Goal: Task Accomplishment & Management: Manage account settings

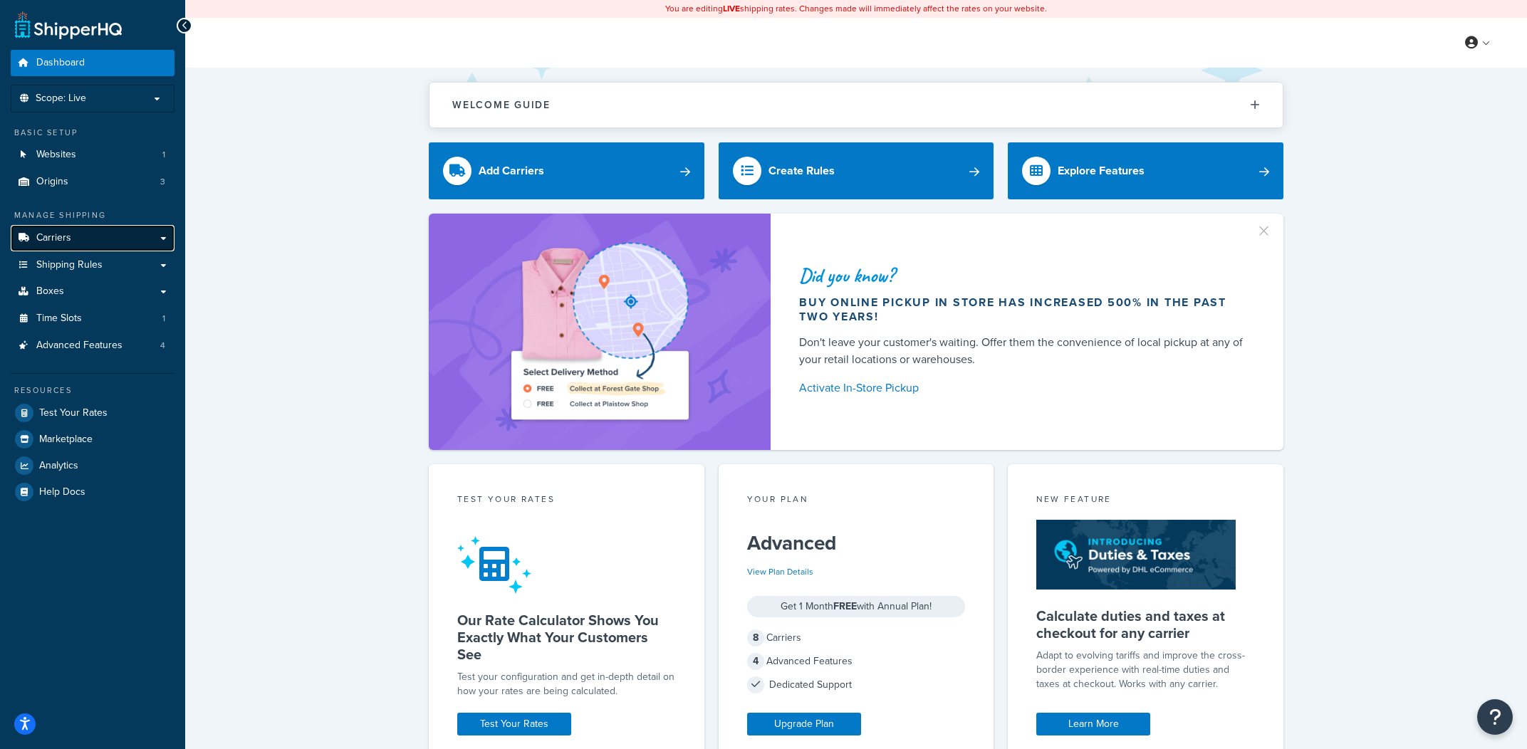
click at [130, 234] on link "Carriers" at bounding box center [93, 238] width 164 height 26
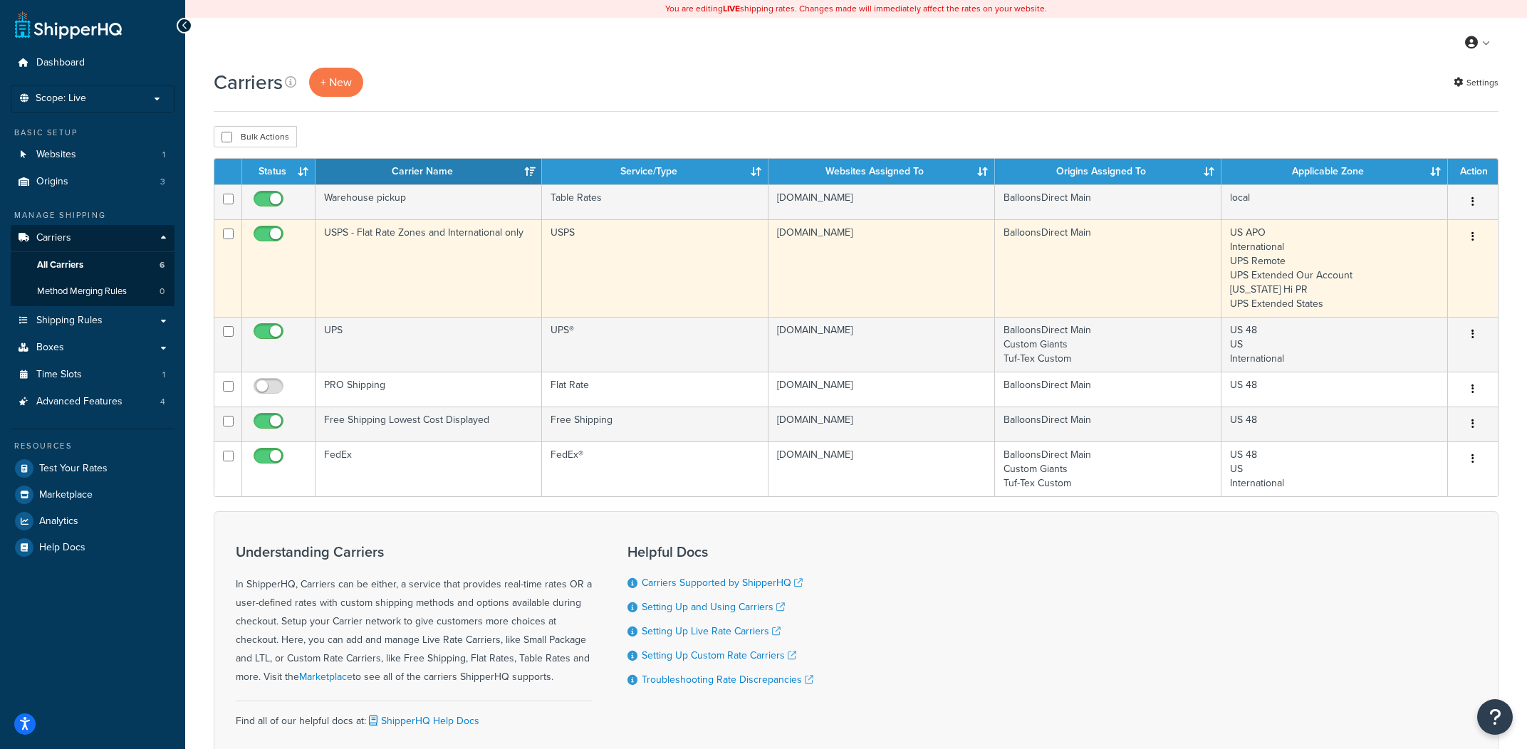
click at [393, 266] on td "USPS - Flat Rate Zones and International only" at bounding box center [429, 268] width 227 height 98
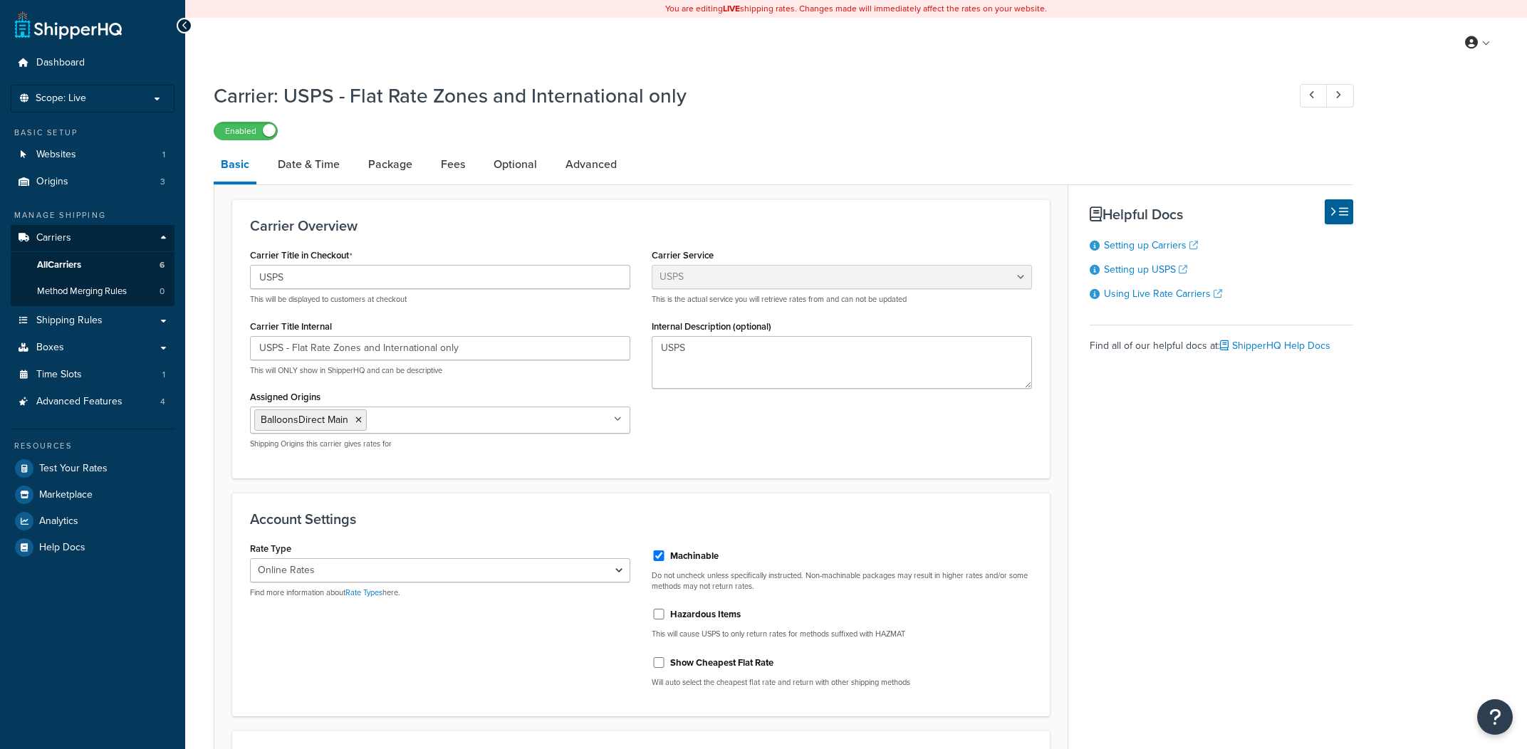
select select "usps"
select select "ONLINE"
click at [589, 155] on link "Advanced" at bounding box center [591, 164] width 66 height 34
select select "false"
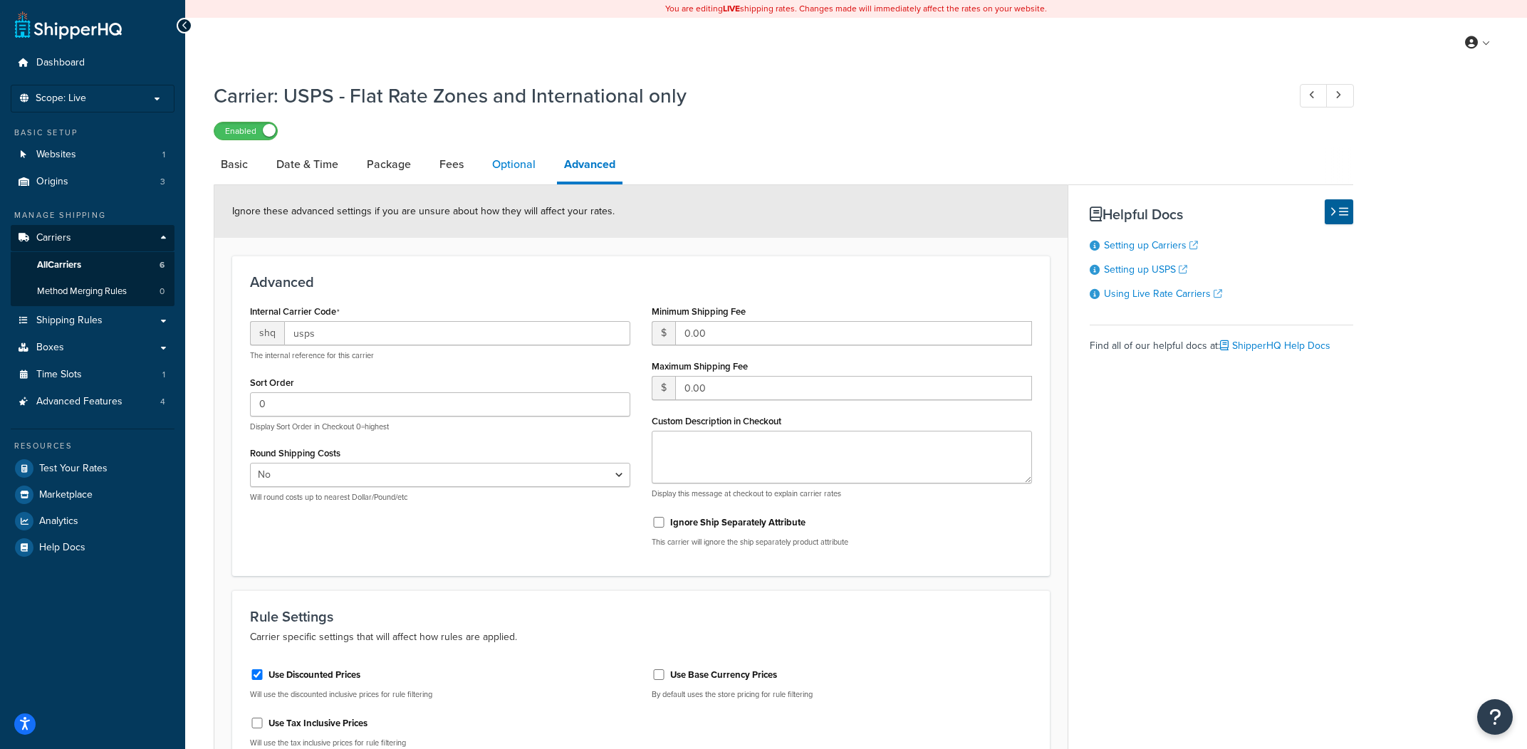
click at [527, 162] on link "Optional" at bounding box center [514, 164] width 58 height 34
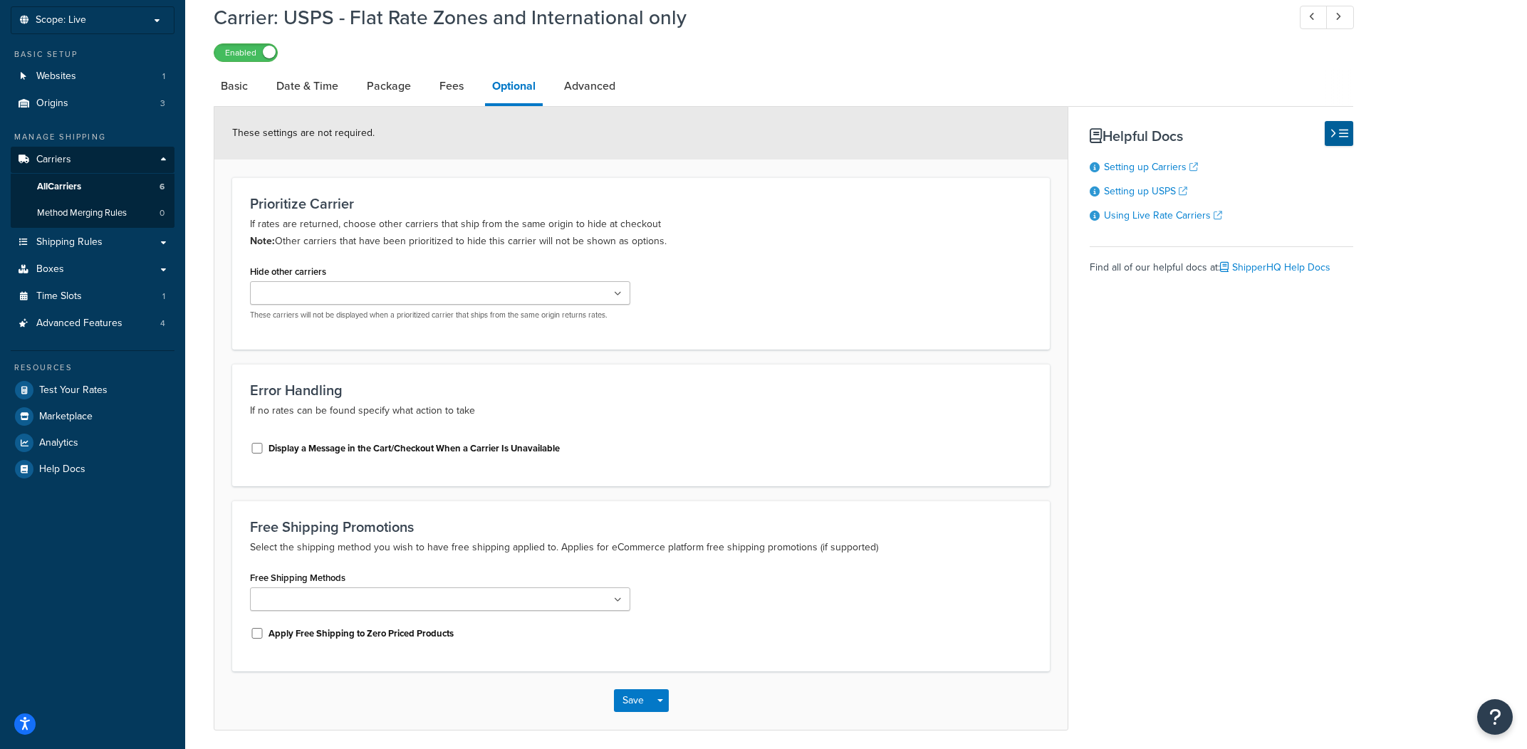
scroll to position [92, 0]
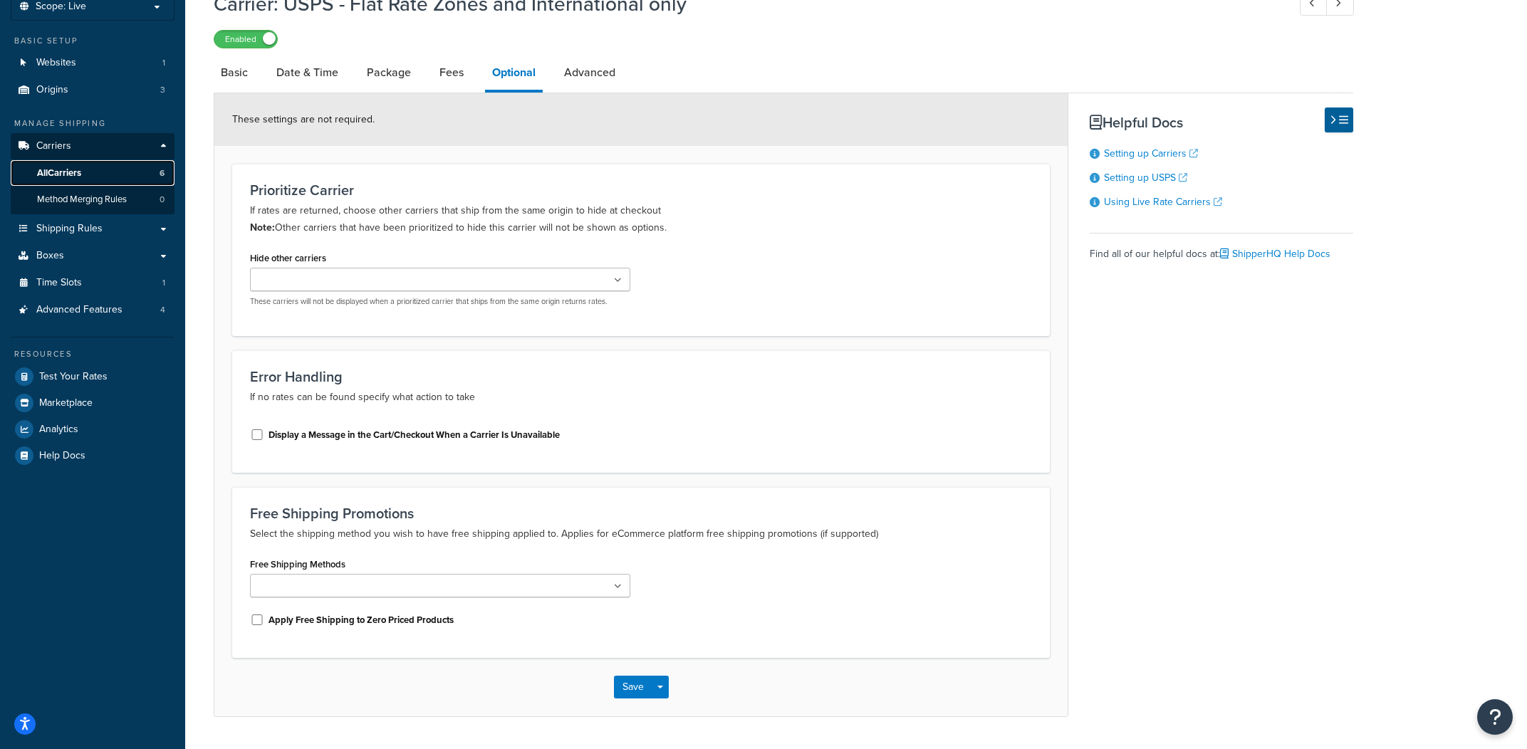
click at [120, 163] on link "All Carriers 6" at bounding box center [93, 173] width 164 height 26
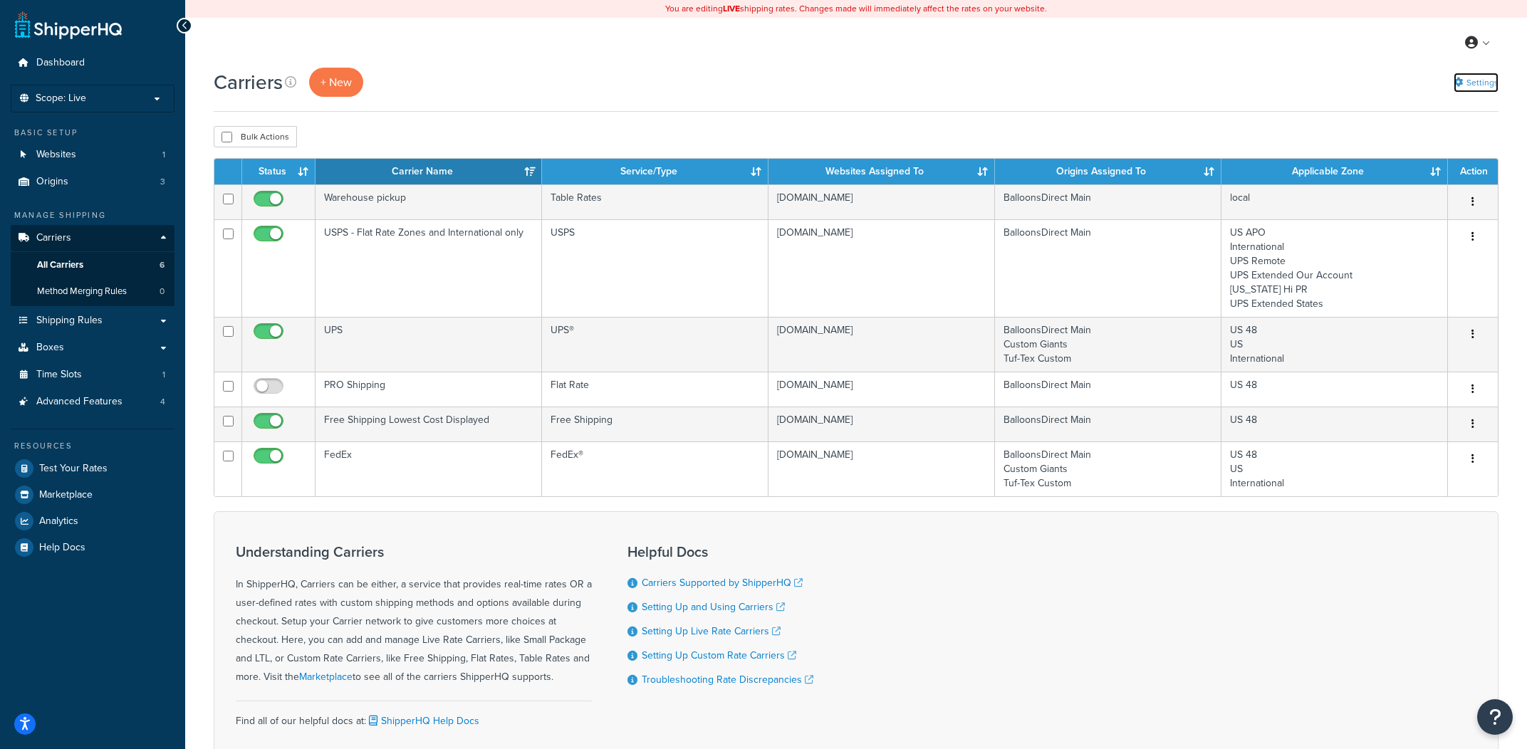
click at [1466, 79] on link "Settings" at bounding box center [1476, 83] width 45 height 20
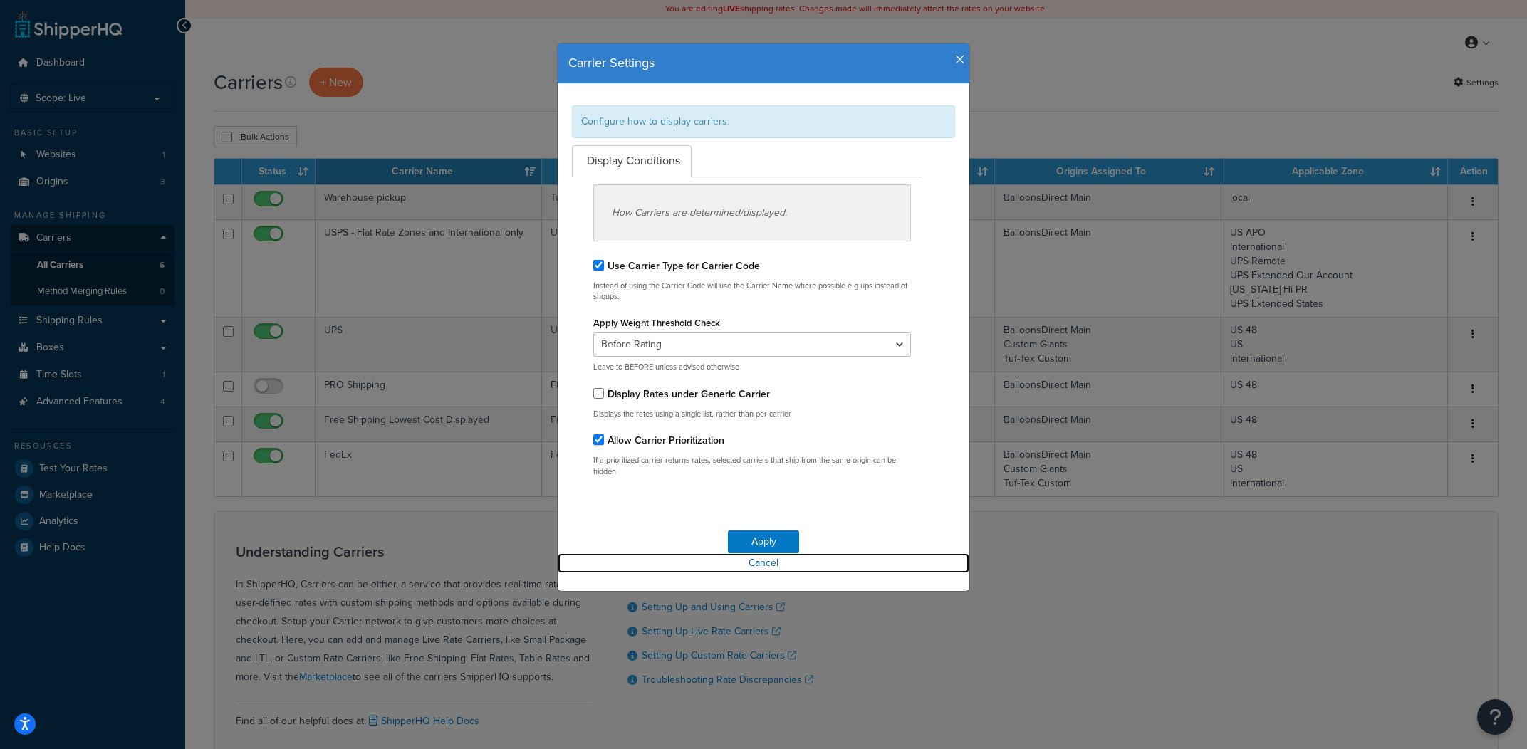
click at [759, 565] on link "Cancel" at bounding box center [764, 563] width 412 height 20
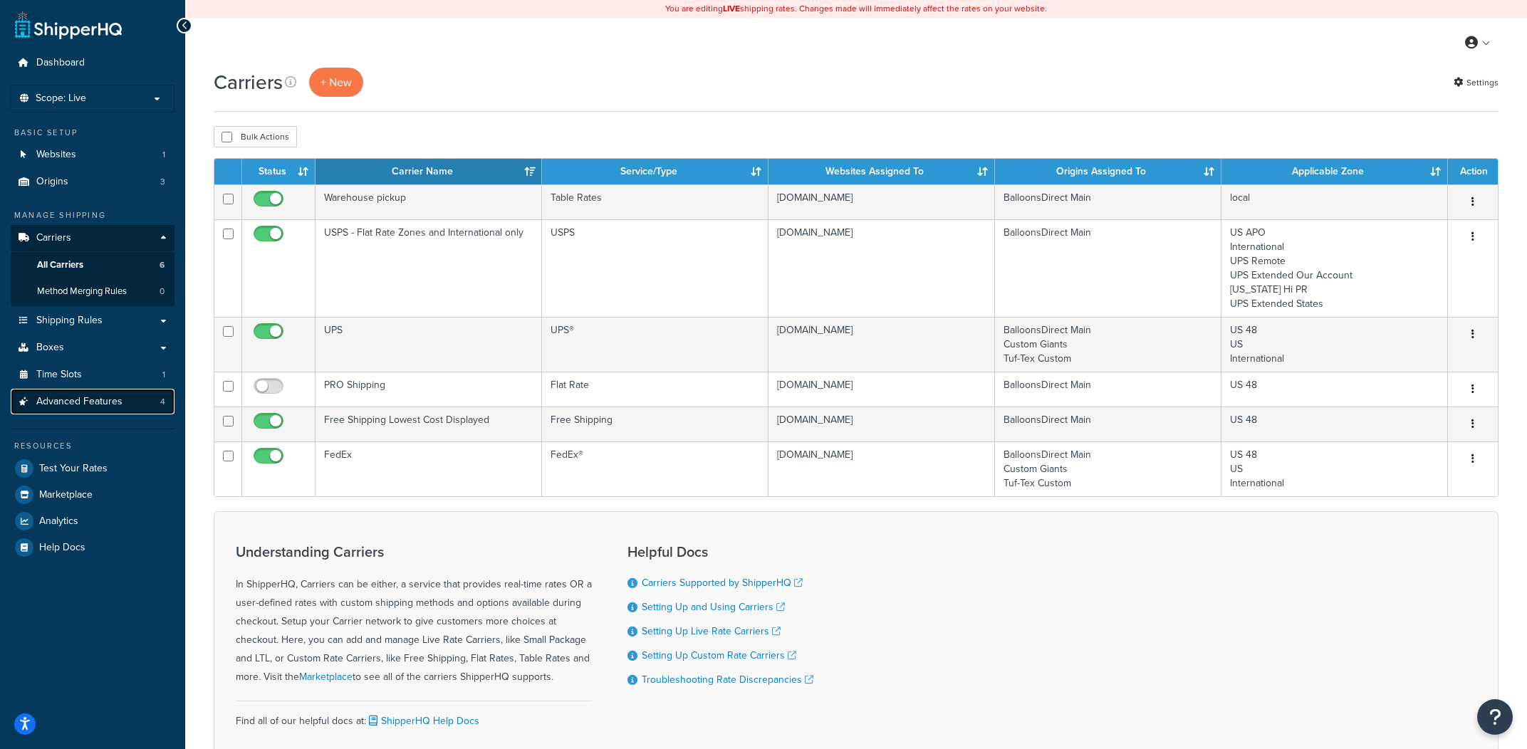
click at [45, 412] on link "Advanced Features 4" at bounding box center [93, 402] width 164 height 26
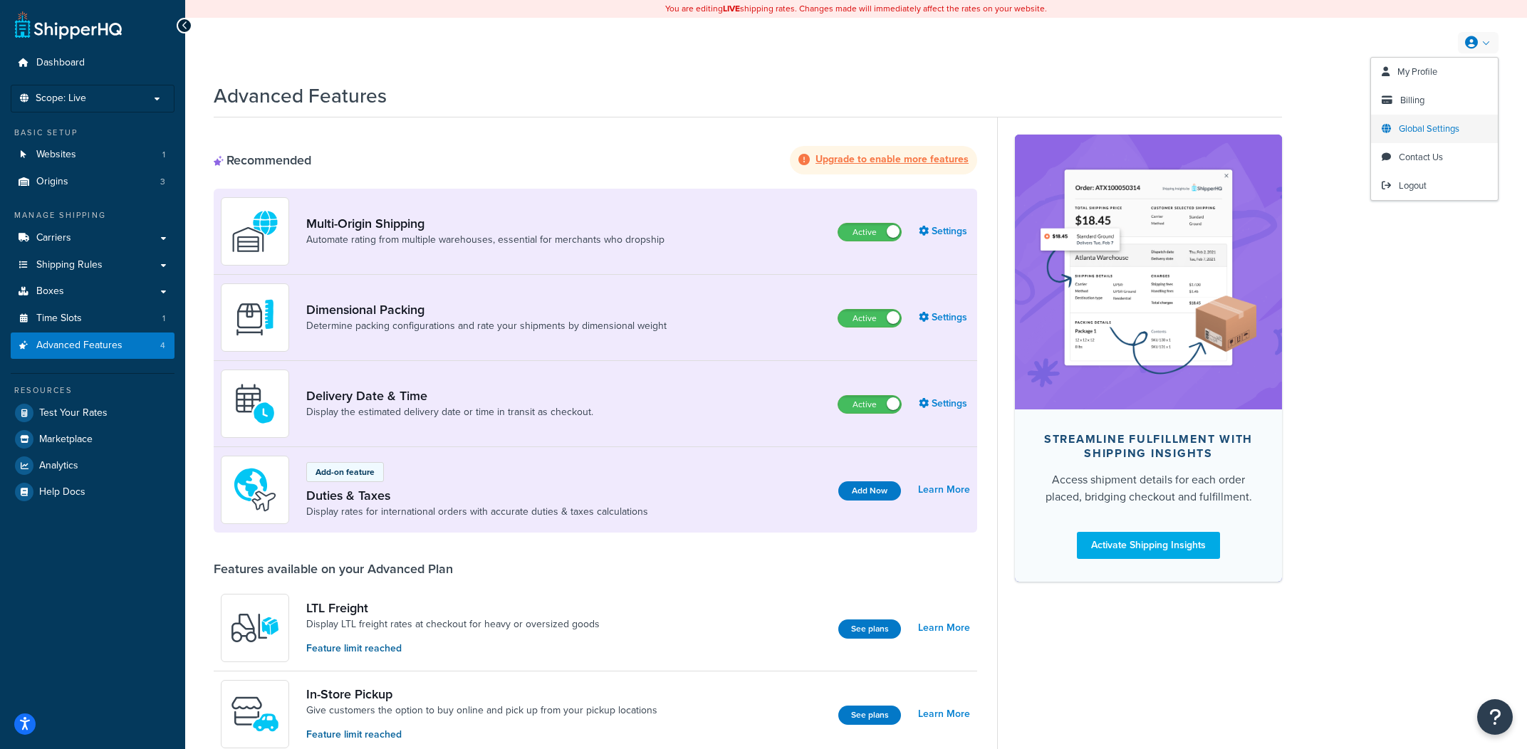
click at [1430, 138] on link "Global Settings" at bounding box center [1434, 129] width 127 height 28
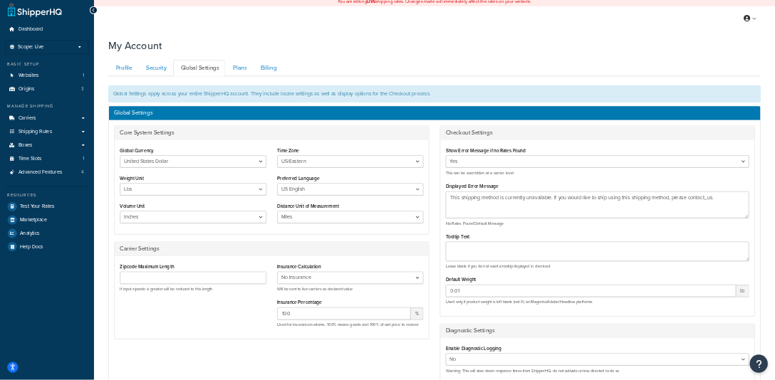
scroll to position [7, 0]
